Goal: Transaction & Acquisition: Download file/media

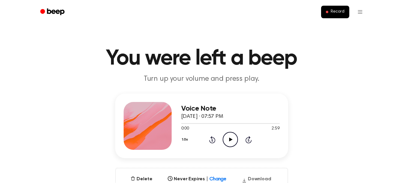
click at [257, 181] on button "Download" at bounding box center [256, 181] width 34 height 10
click at [249, 179] on button "Download" at bounding box center [256, 181] width 34 height 10
